Goal: Find specific page/section: Find specific page/section

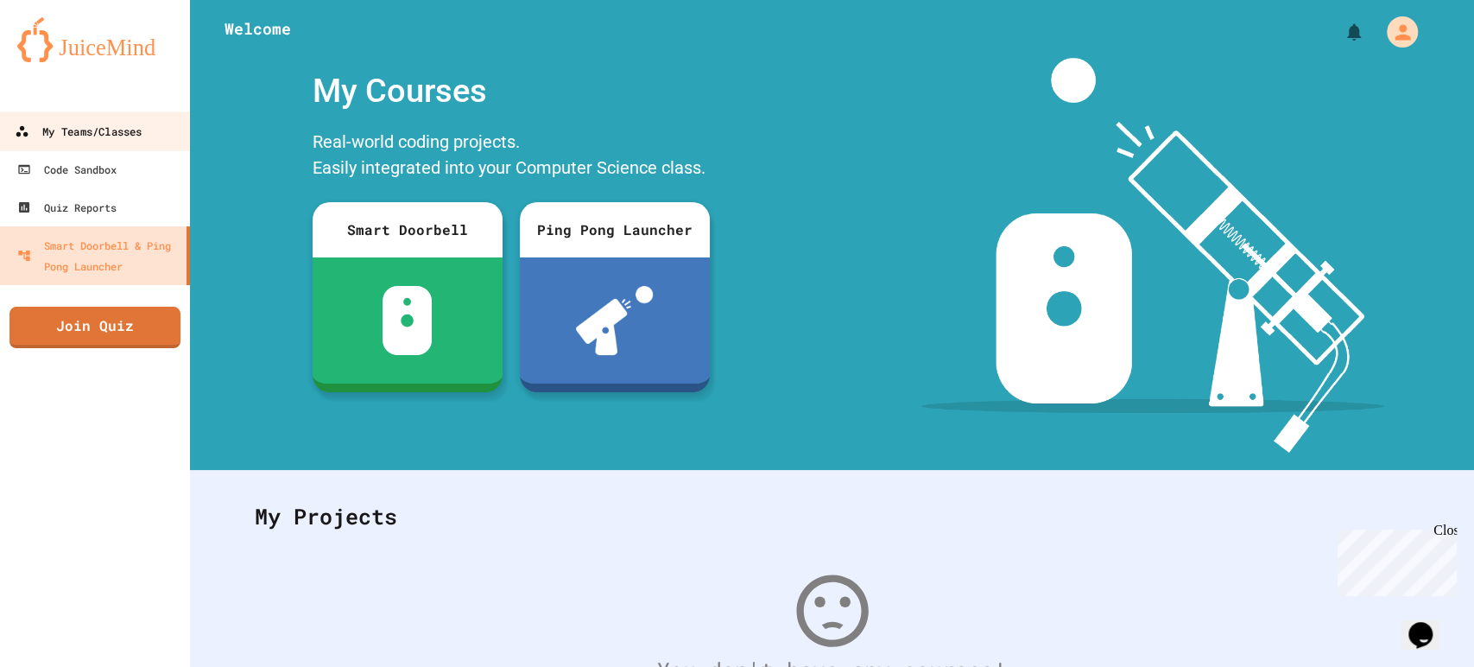
click at [83, 148] on link "My Teams/Classes" at bounding box center [95, 130] width 196 height 39
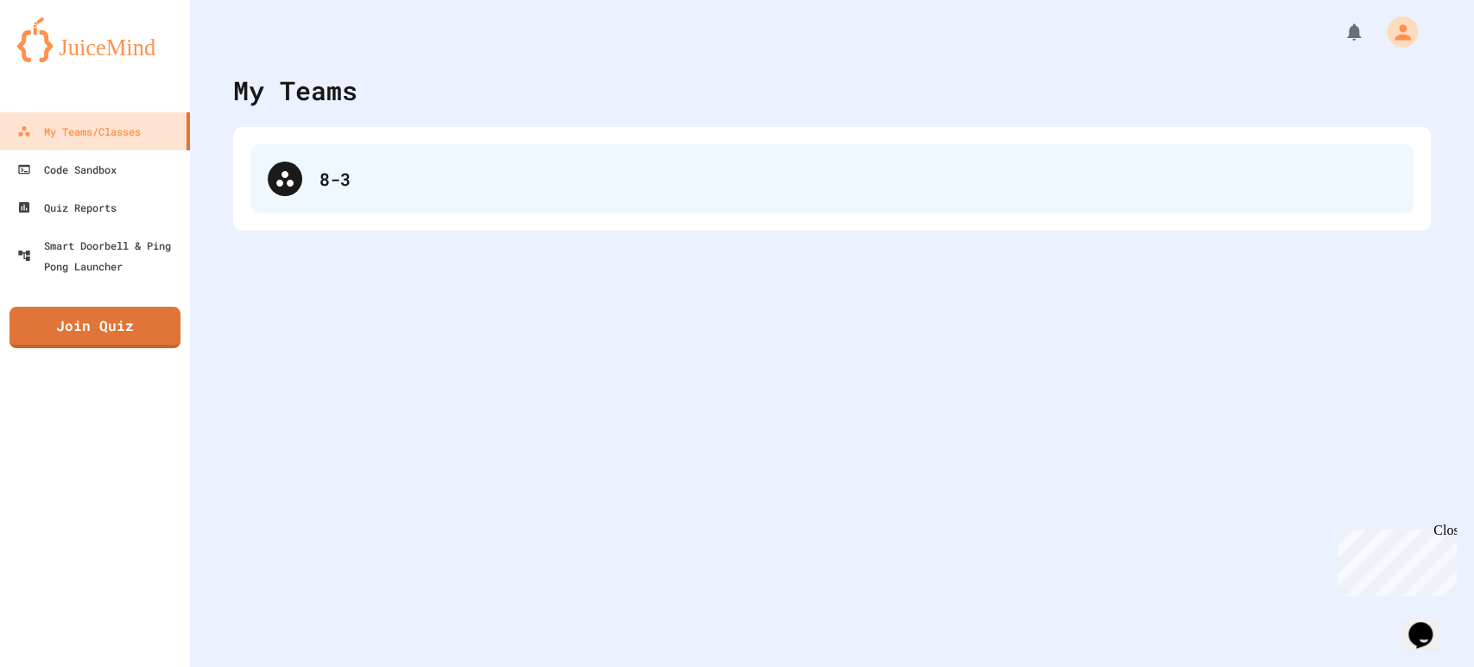
click at [326, 192] on div "8-3" at bounding box center [831, 178] width 1163 height 69
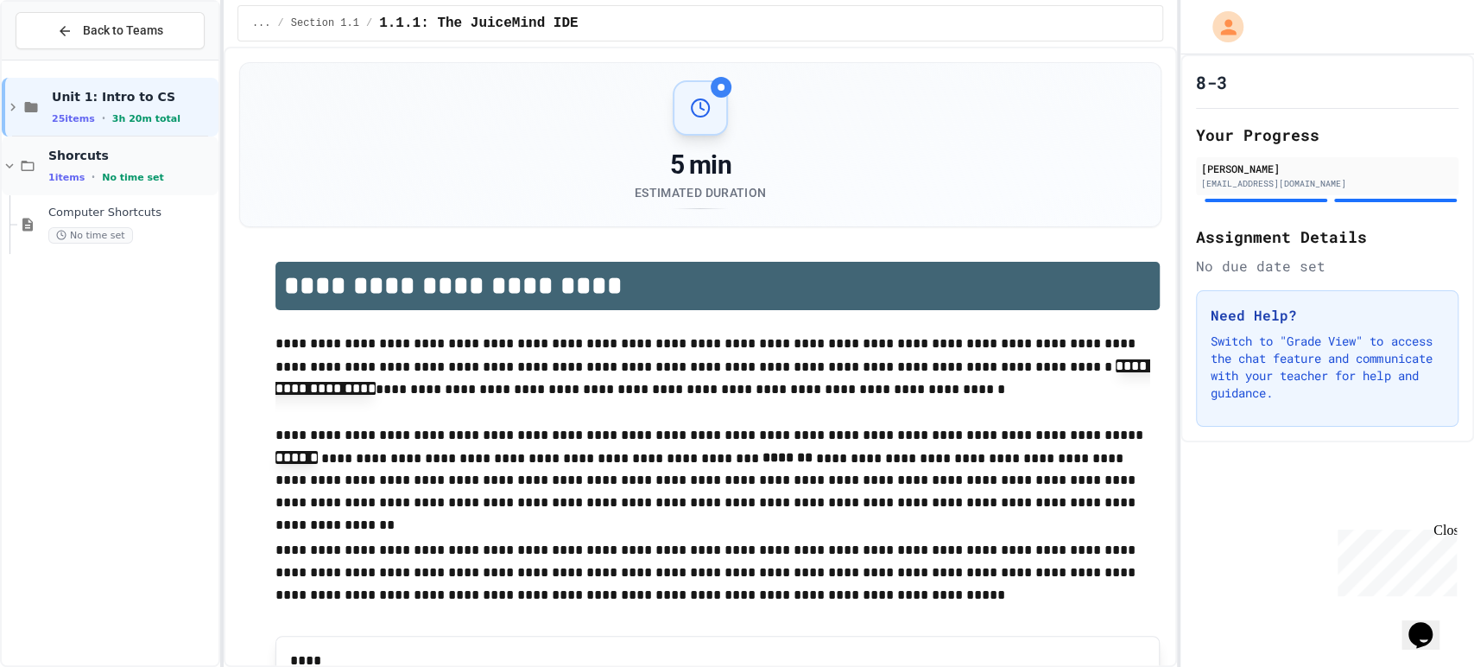
click at [102, 170] on div "1 items • No time set" at bounding box center [131, 177] width 167 height 14
click at [111, 214] on span "Computer Shortcuts" at bounding box center [131, 212] width 167 height 15
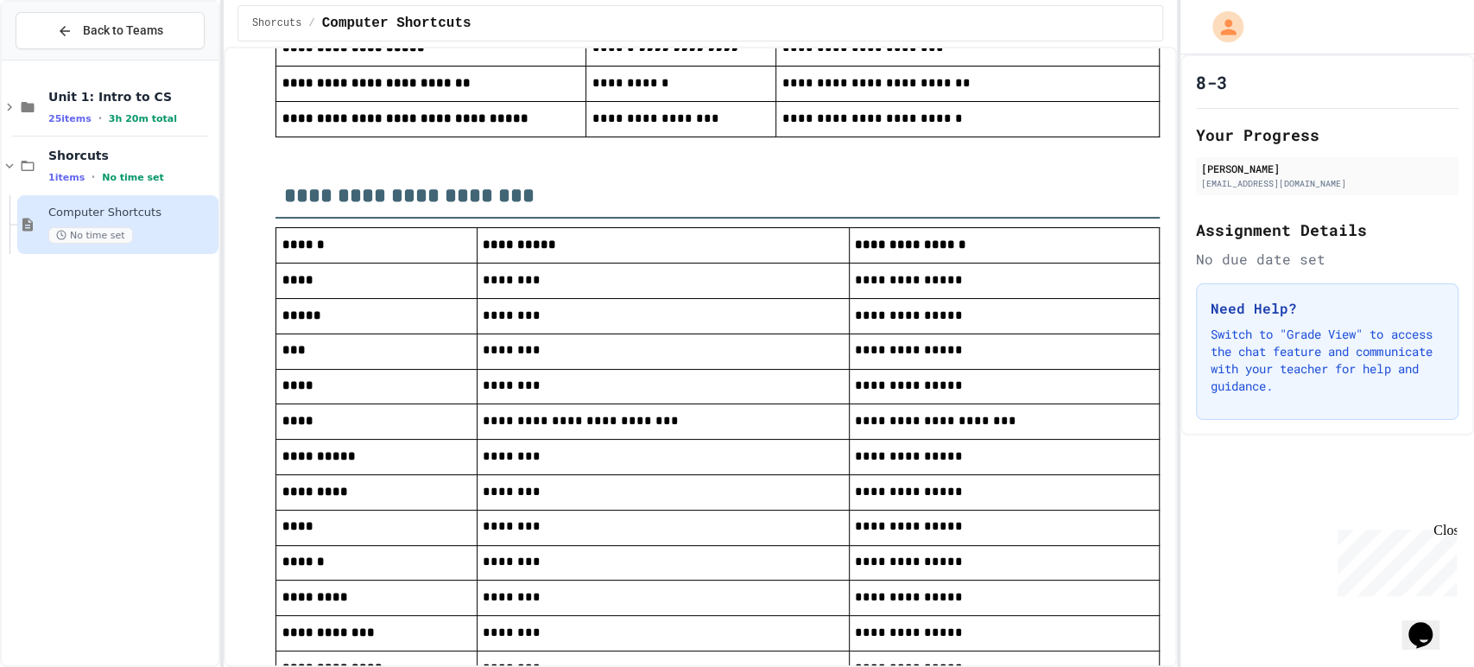
scroll to position [530, 0]
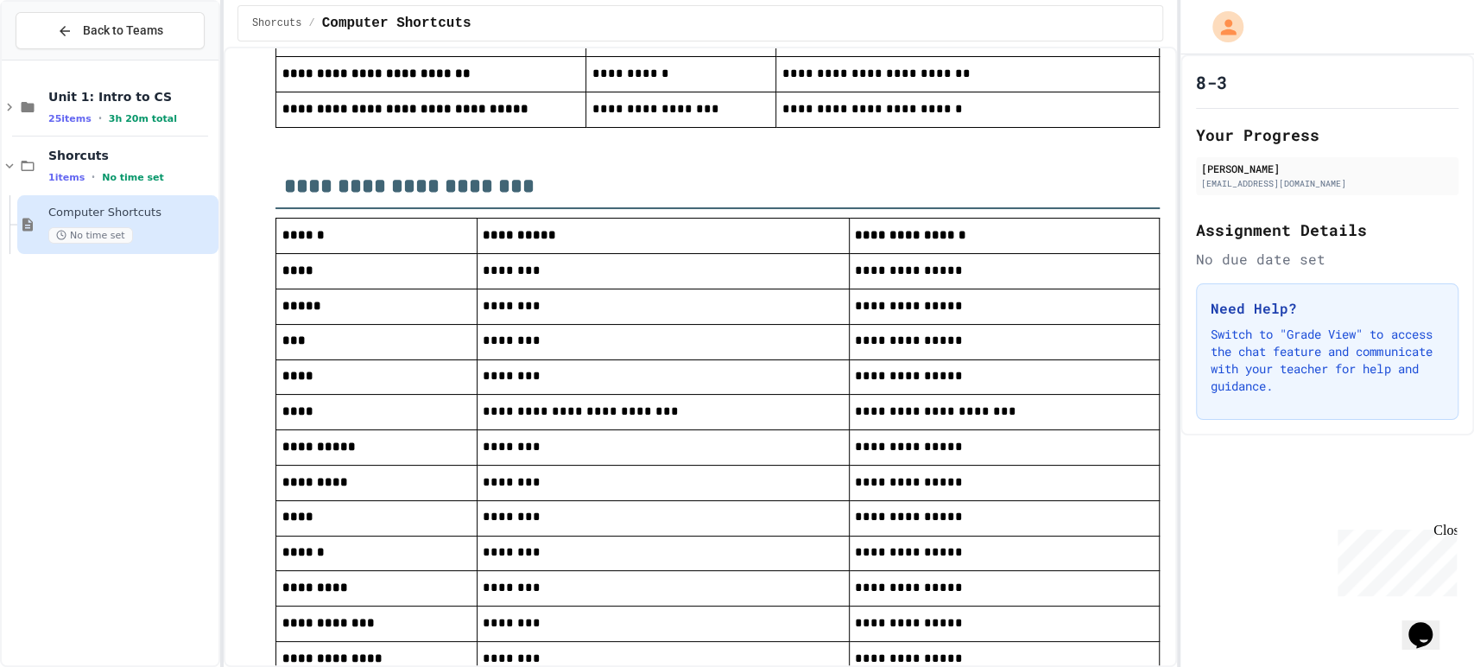
click at [926, 318] on p "**********" at bounding box center [1004, 306] width 298 height 22
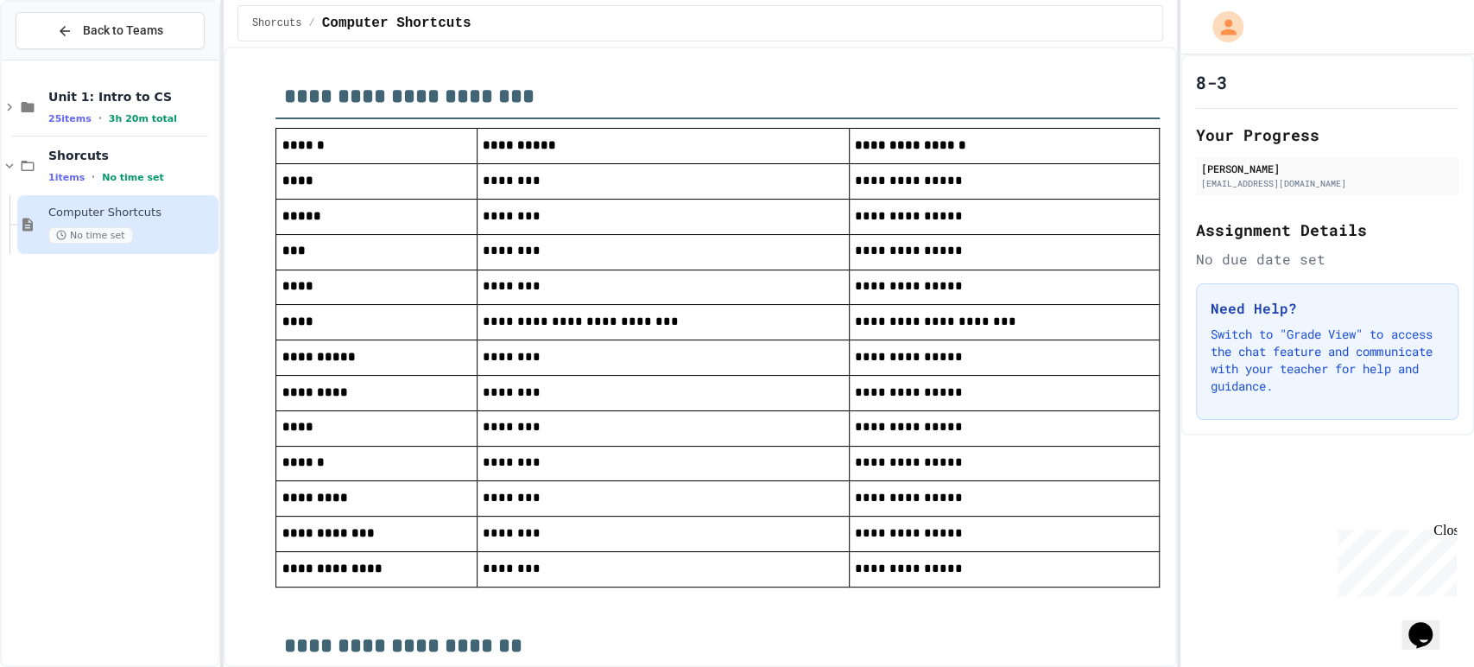
scroll to position [622, 0]
